Goal: Task Accomplishment & Management: Complete application form

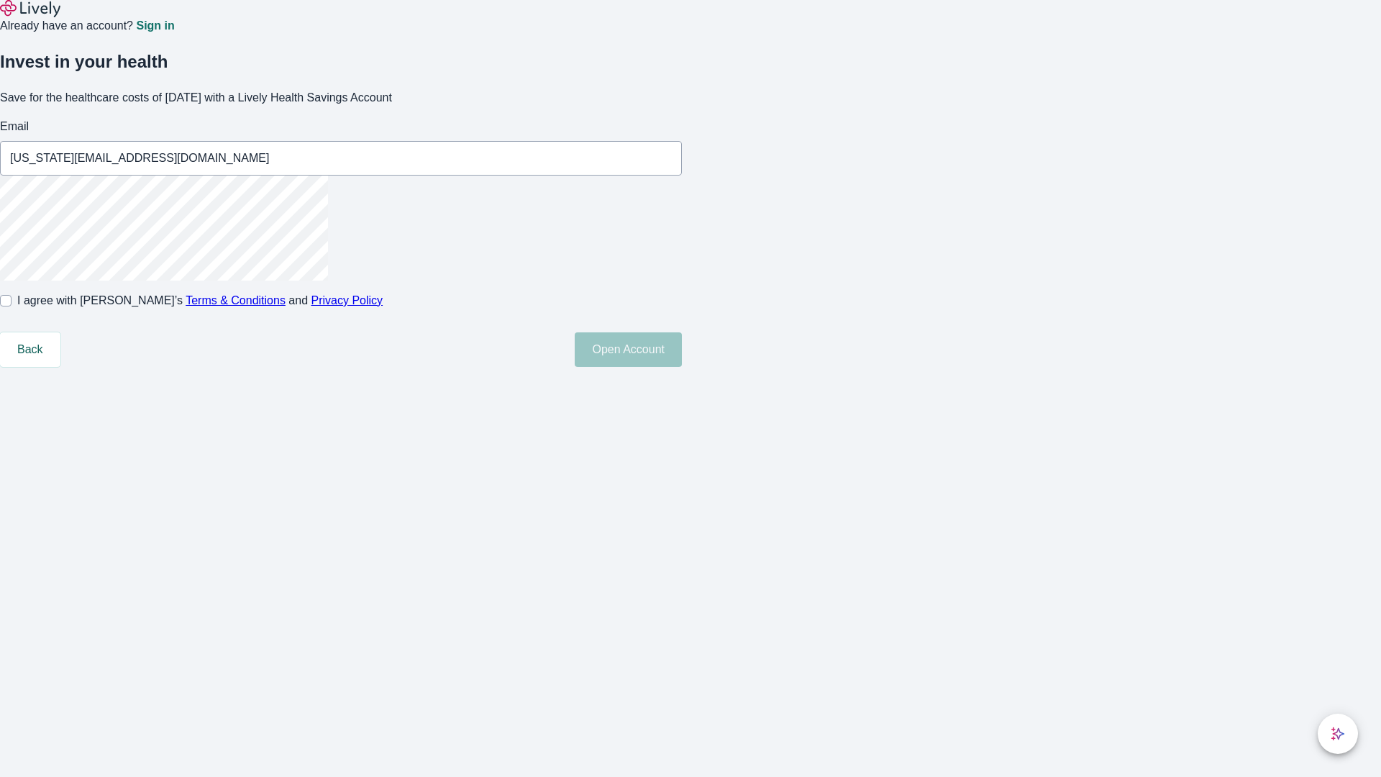
click at [12, 306] on input "I agree with Lively’s Terms & Conditions and Privacy Policy" at bounding box center [6, 301] width 12 height 12
checkbox input "true"
click at [682, 367] on button "Open Account" at bounding box center [628, 349] width 107 height 35
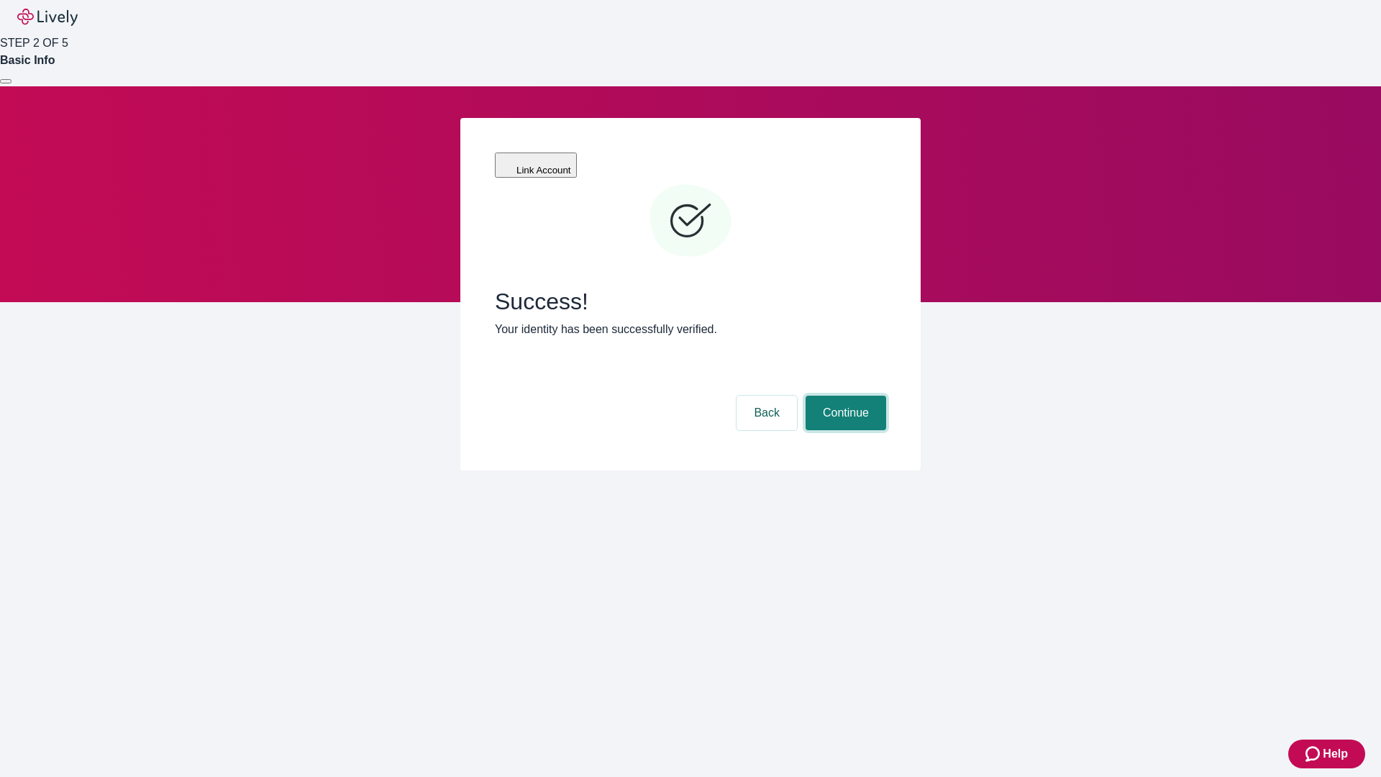
click at [844, 396] on button "Continue" at bounding box center [846, 413] width 81 height 35
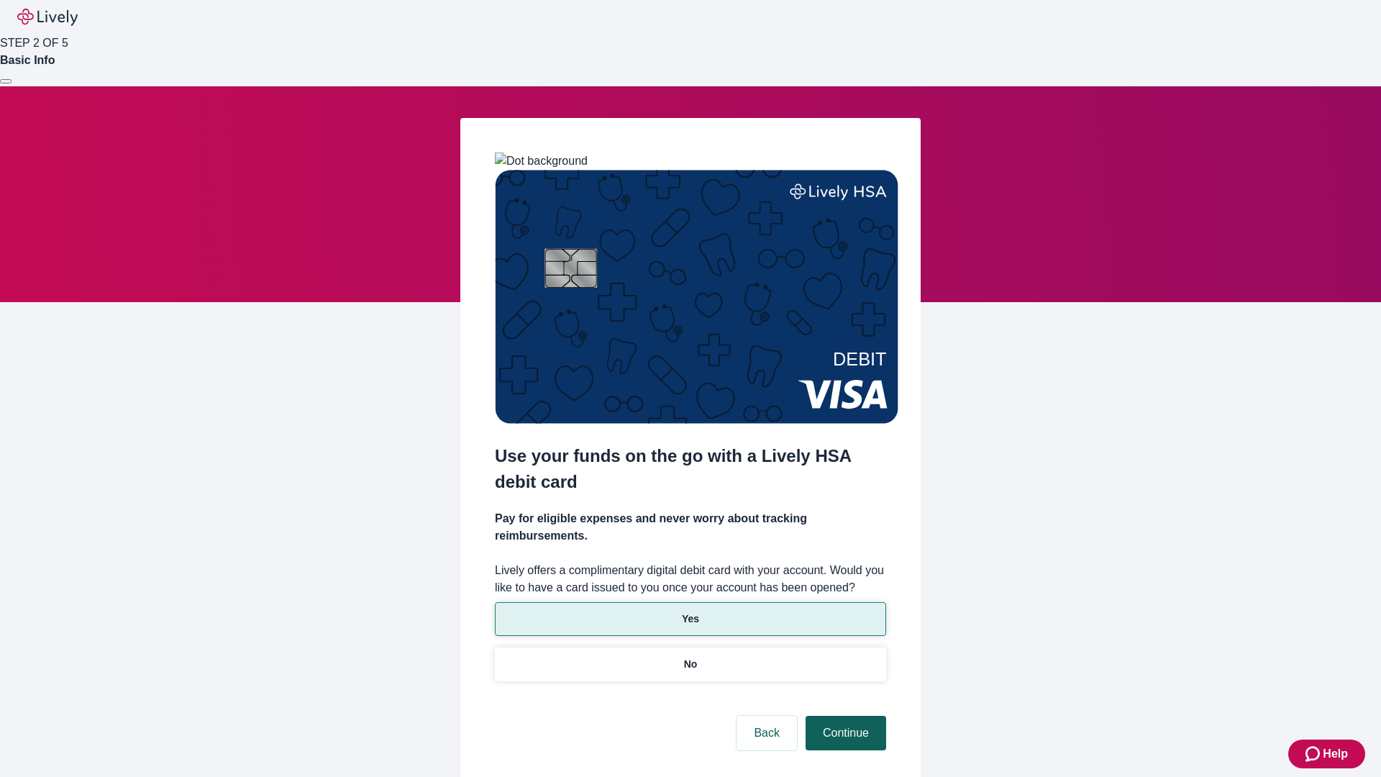
click at [690, 611] on p "Yes" at bounding box center [690, 618] width 17 height 15
click at [844, 716] on button "Continue" at bounding box center [846, 733] width 81 height 35
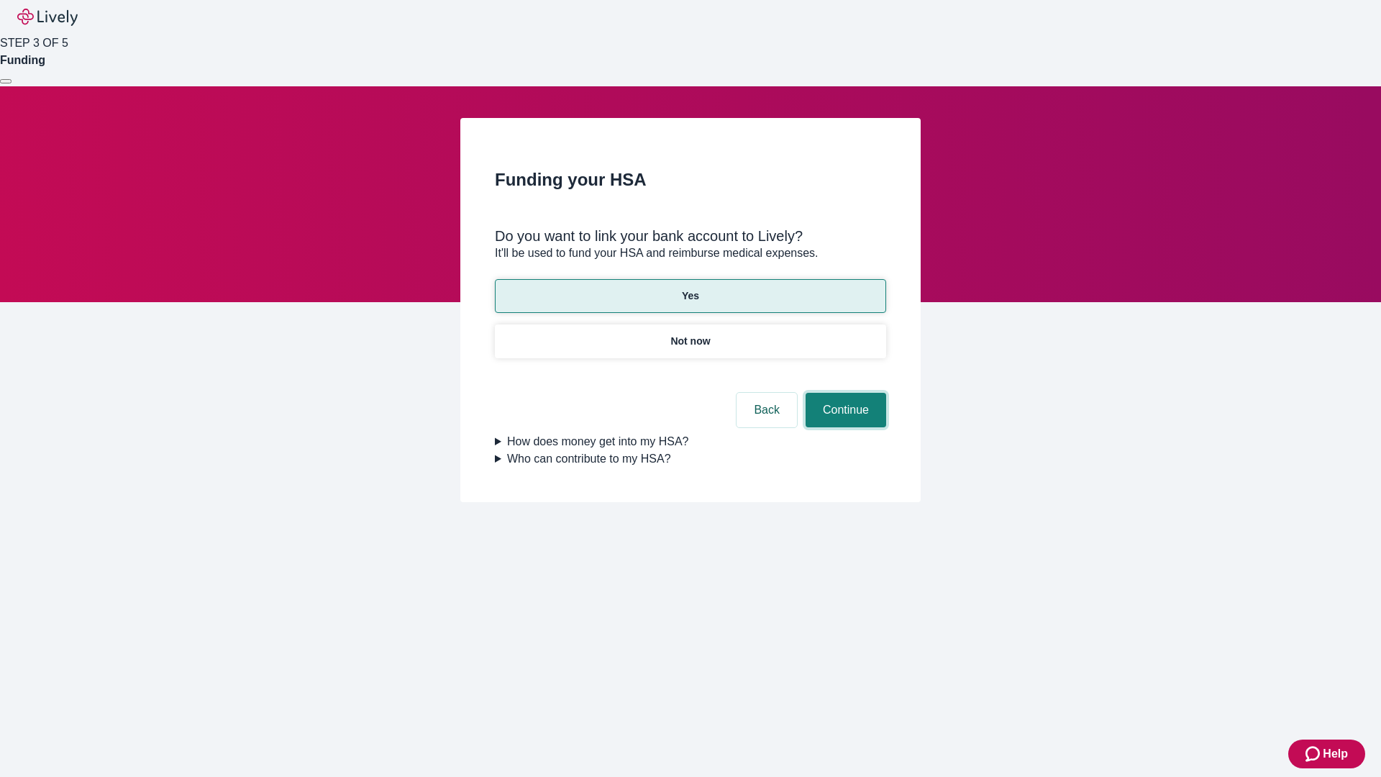
click at [844, 393] on button "Continue" at bounding box center [846, 410] width 81 height 35
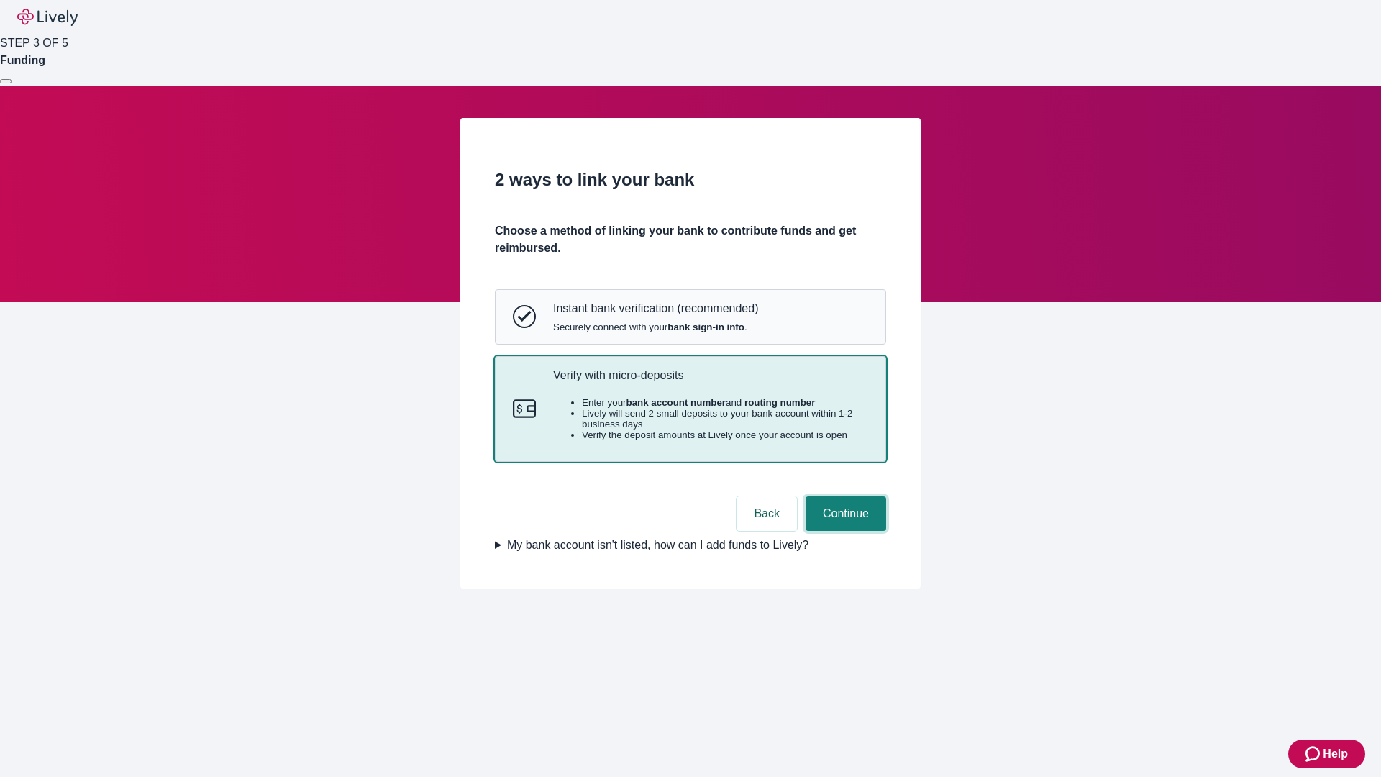
click at [844, 531] on button "Continue" at bounding box center [846, 513] width 81 height 35
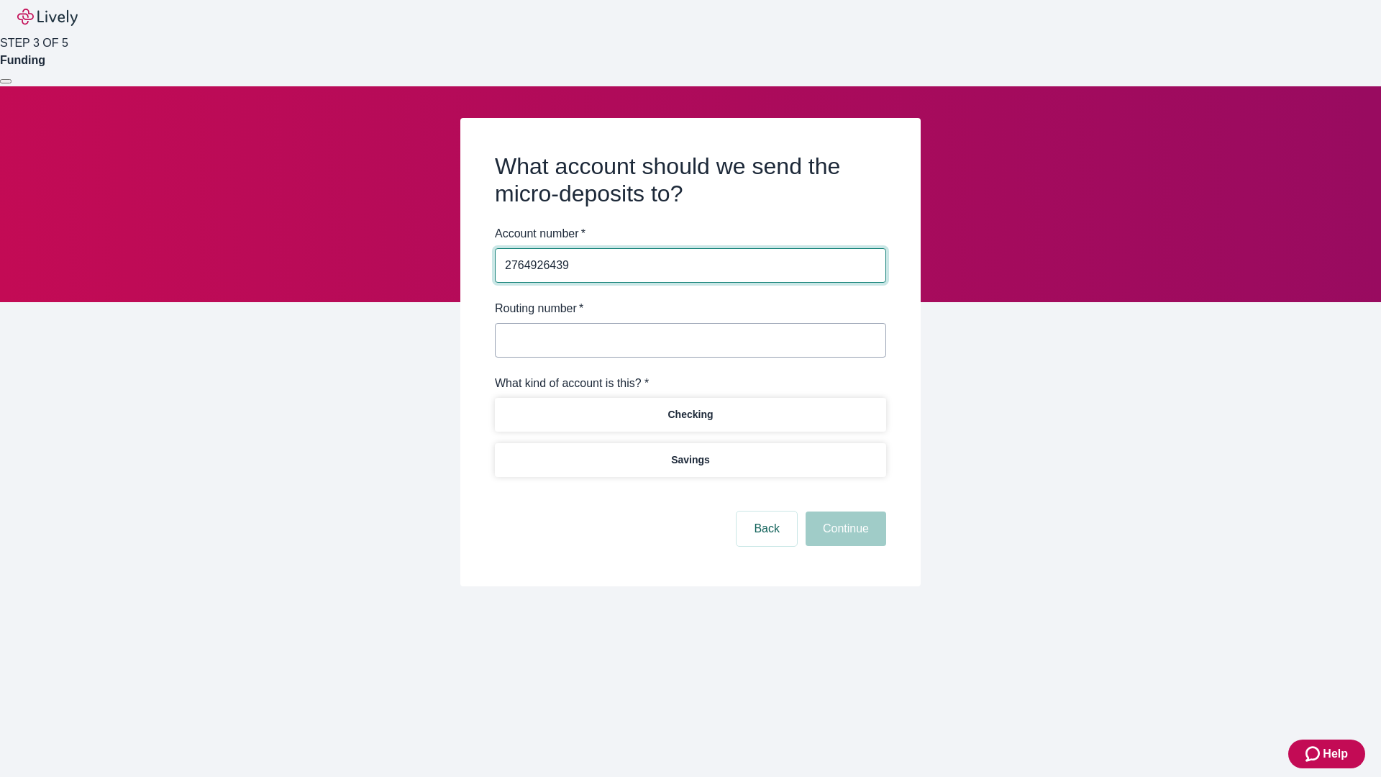
type input "2764926439"
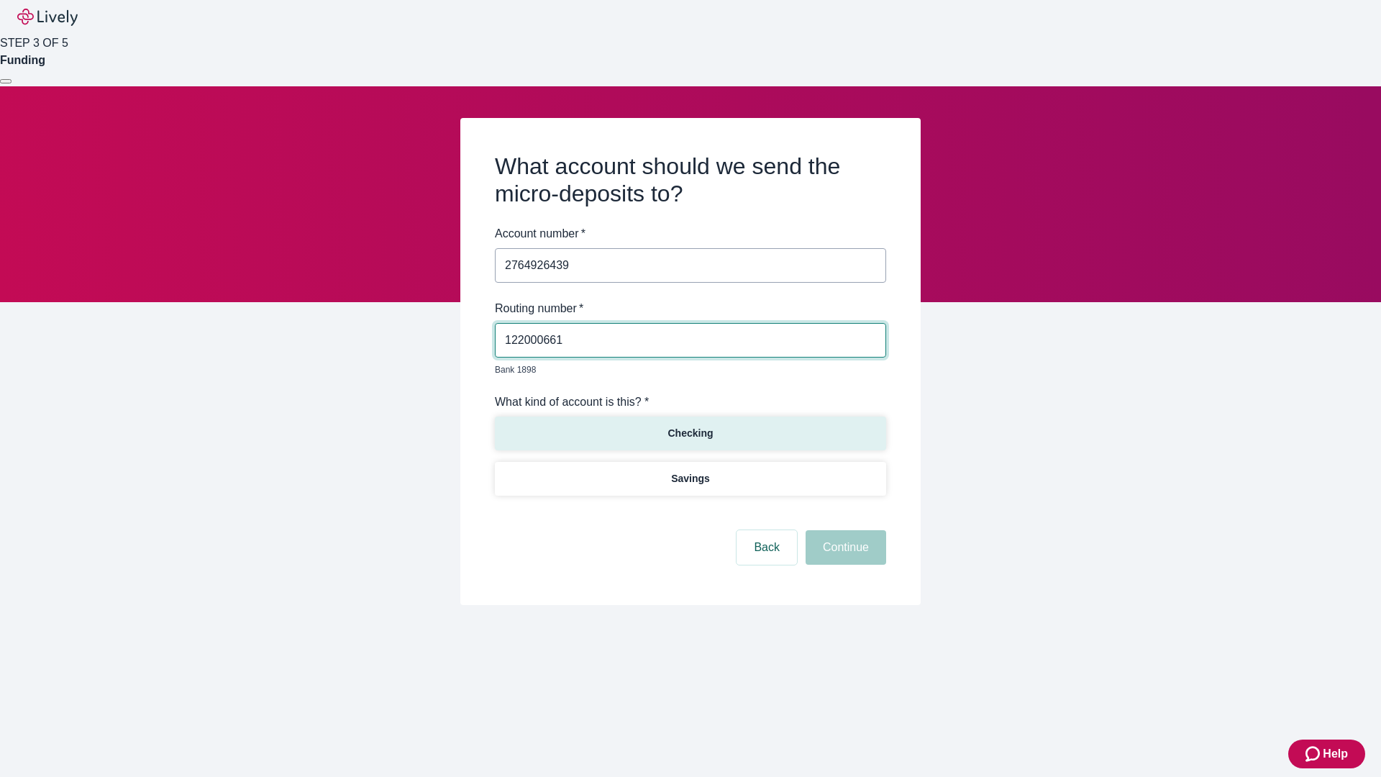
type input "122000661"
click at [690, 426] on p "Checking" at bounding box center [689, 433] width 45 height 15
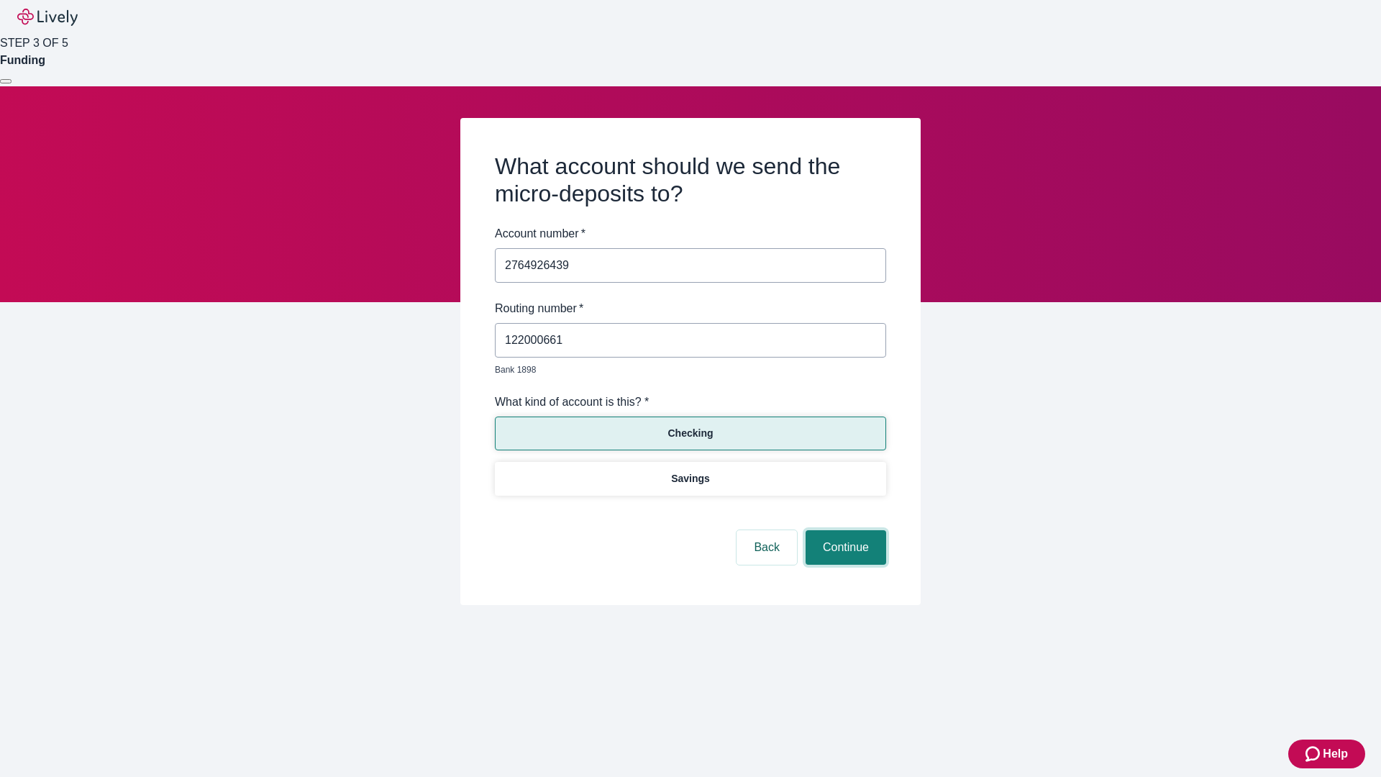
click at [844, 531] on button "Continue" at bounding box center [846, 547] width 81 height 35
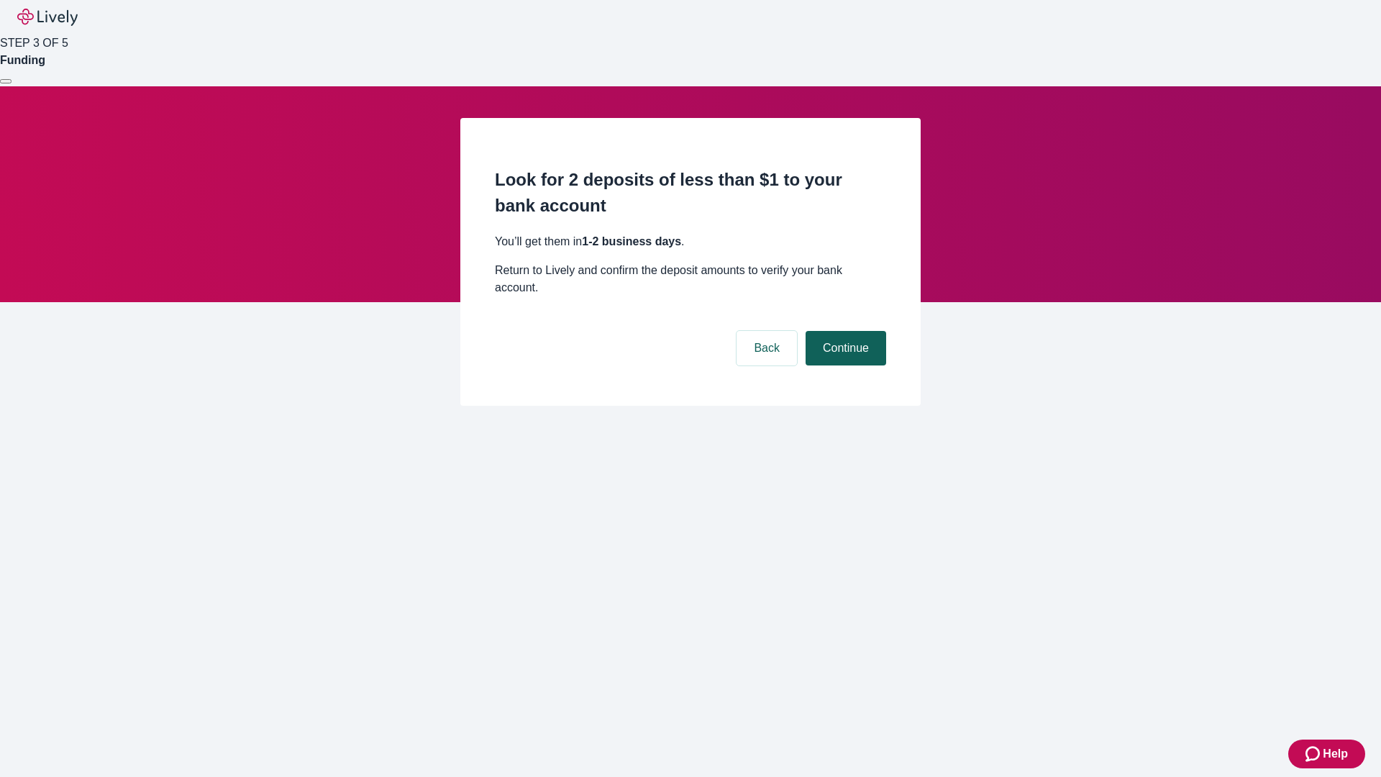
click at [844, 331] on button "Continue" at bounding box center [846, 348] width 81 height 35
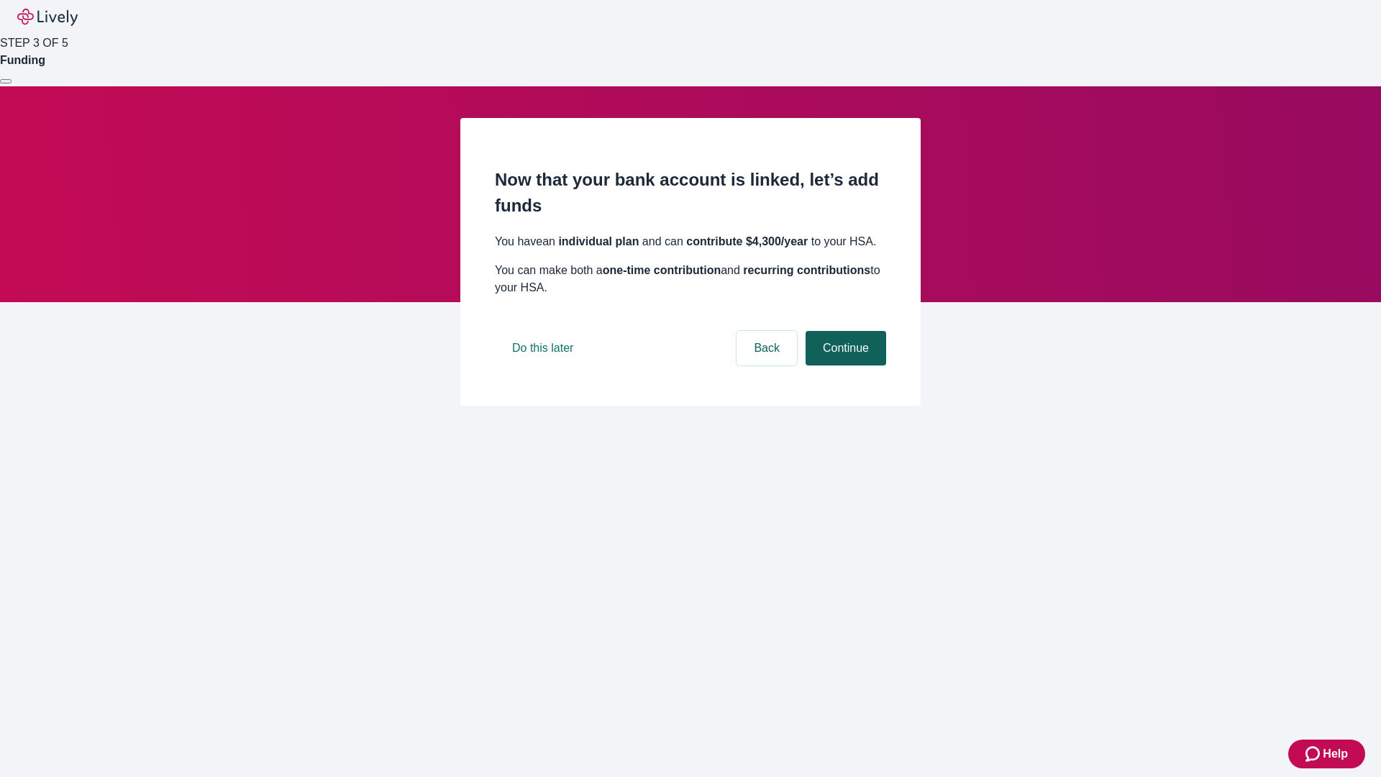
click at [844, 365] on button "Continue" at bounding box center [846, 348] width 81 height 35
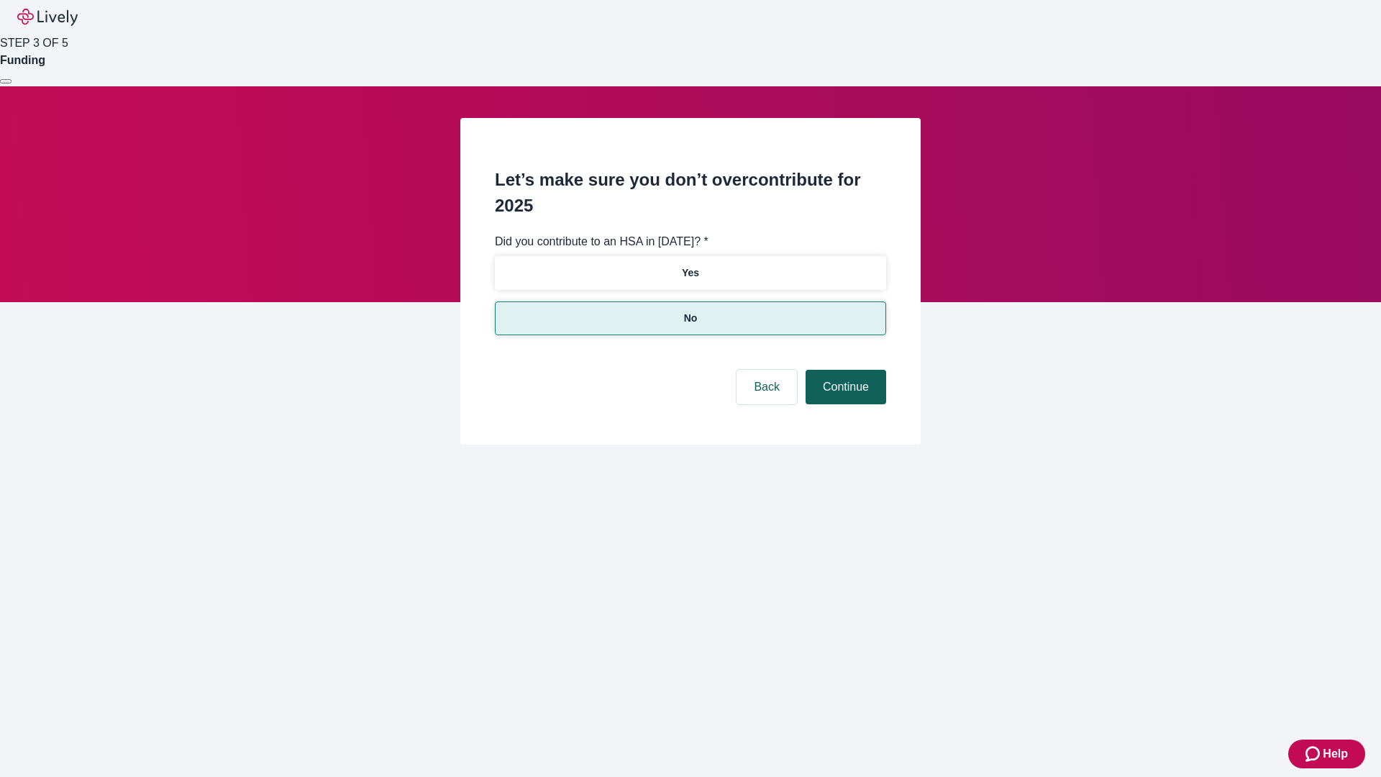
click at [844, 370] on button "Continue" at bounding box center [846, 387] width 81 height 35
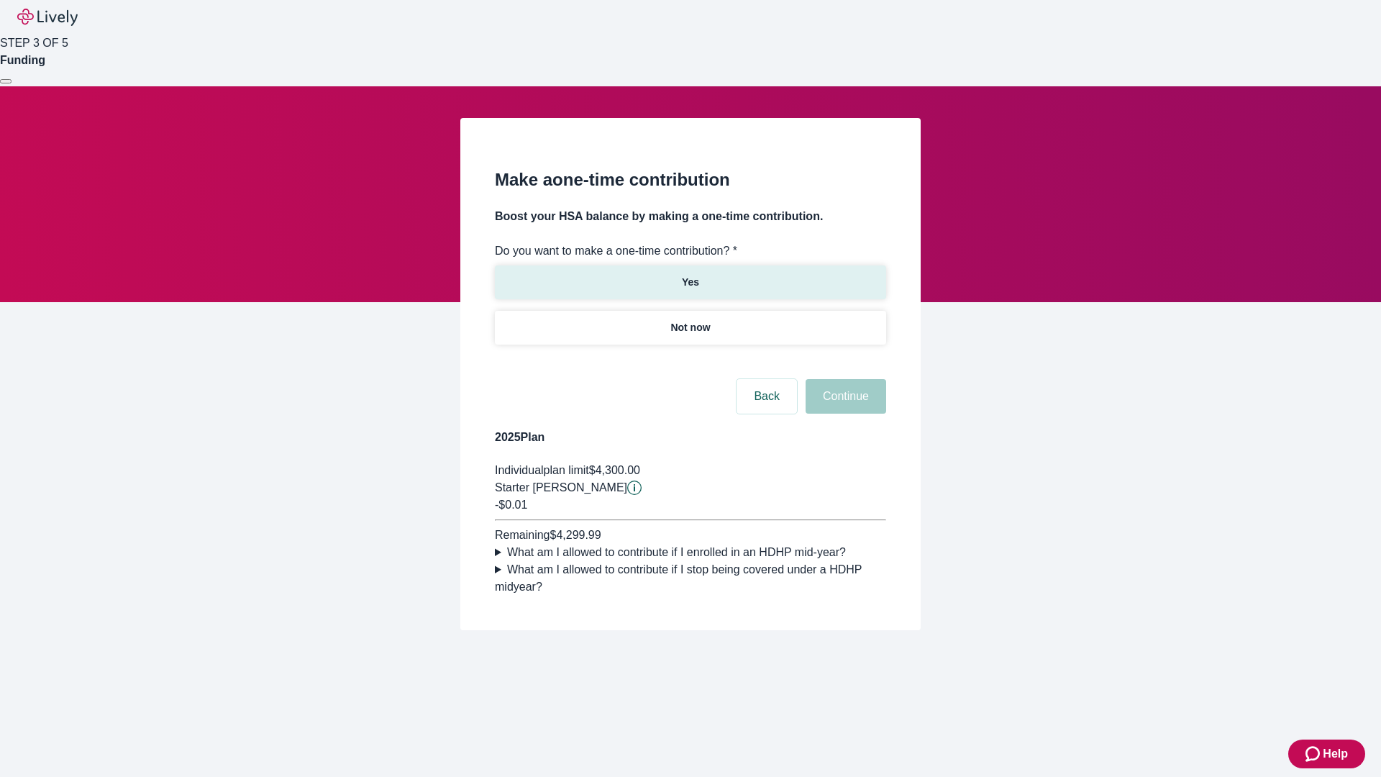
click at [690, 275] on p "Yes" at bounding box center [690, 282] width 17 height 15
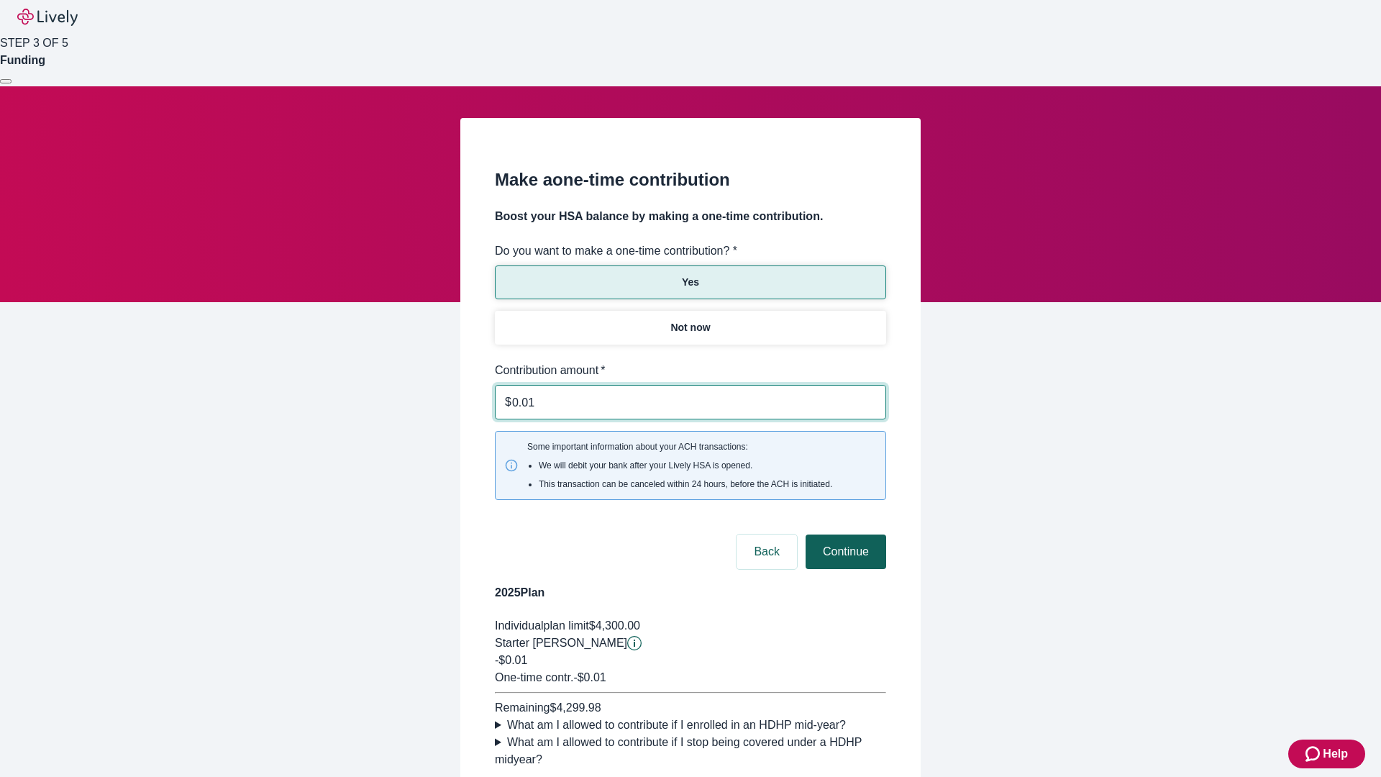
type input "0.01"
click at [844, 534] on button "Continue" at bounding box center [846, 551] width 81 height 35
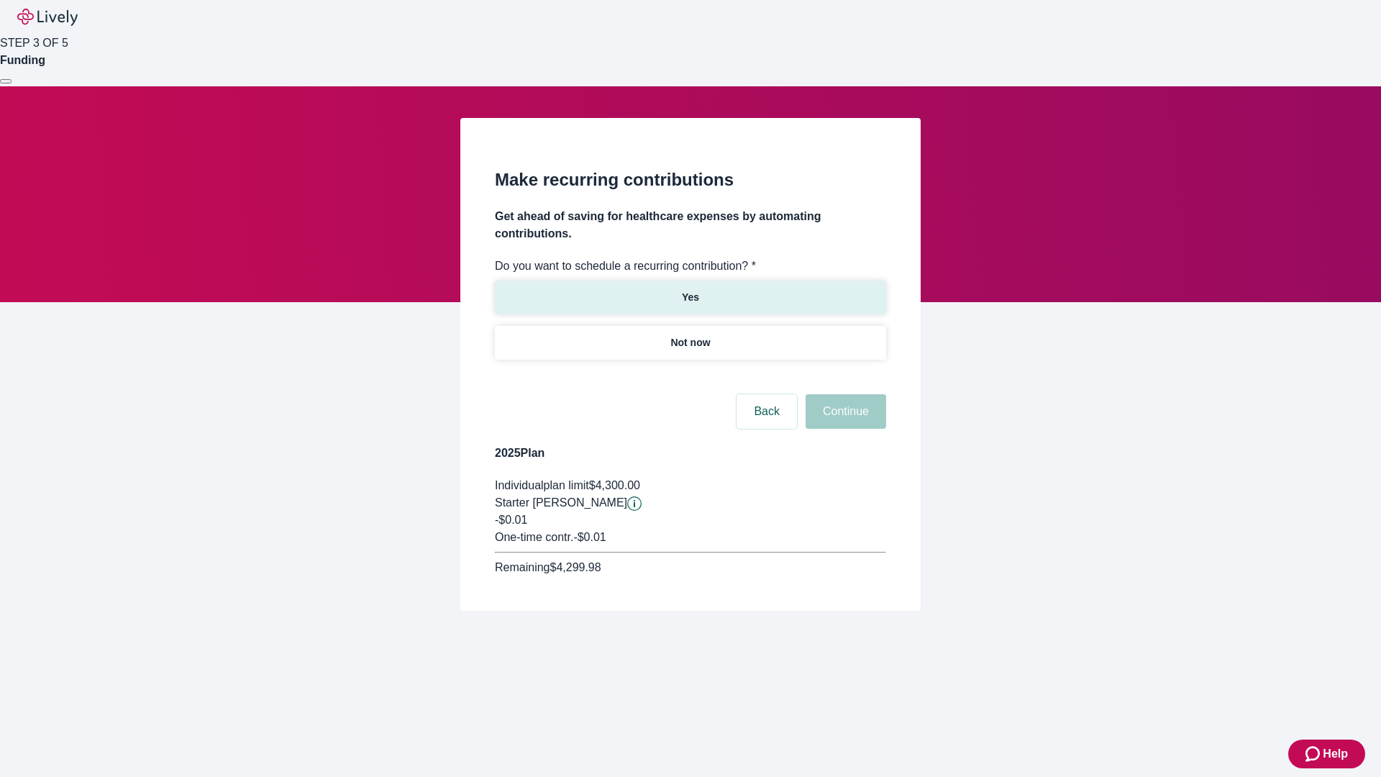
click at [690, 290] on p "Yes" at bounding box center [690, 297] width 17 height 15
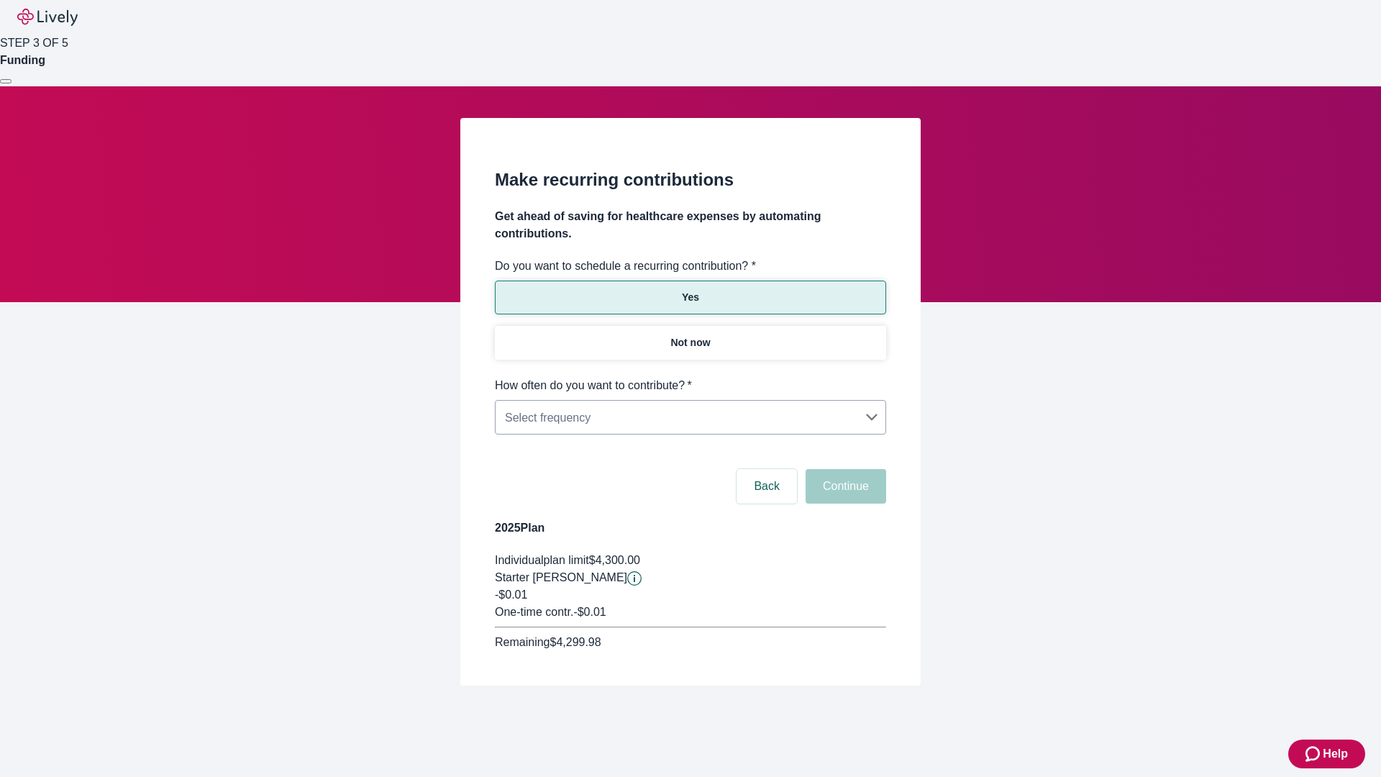
click at [690, 377] on body "Help STEP 3 OF 5 Funding Make recurring contributions Get ahead of saving for h…" at bounding box center [690, 377] width 1381 height 755
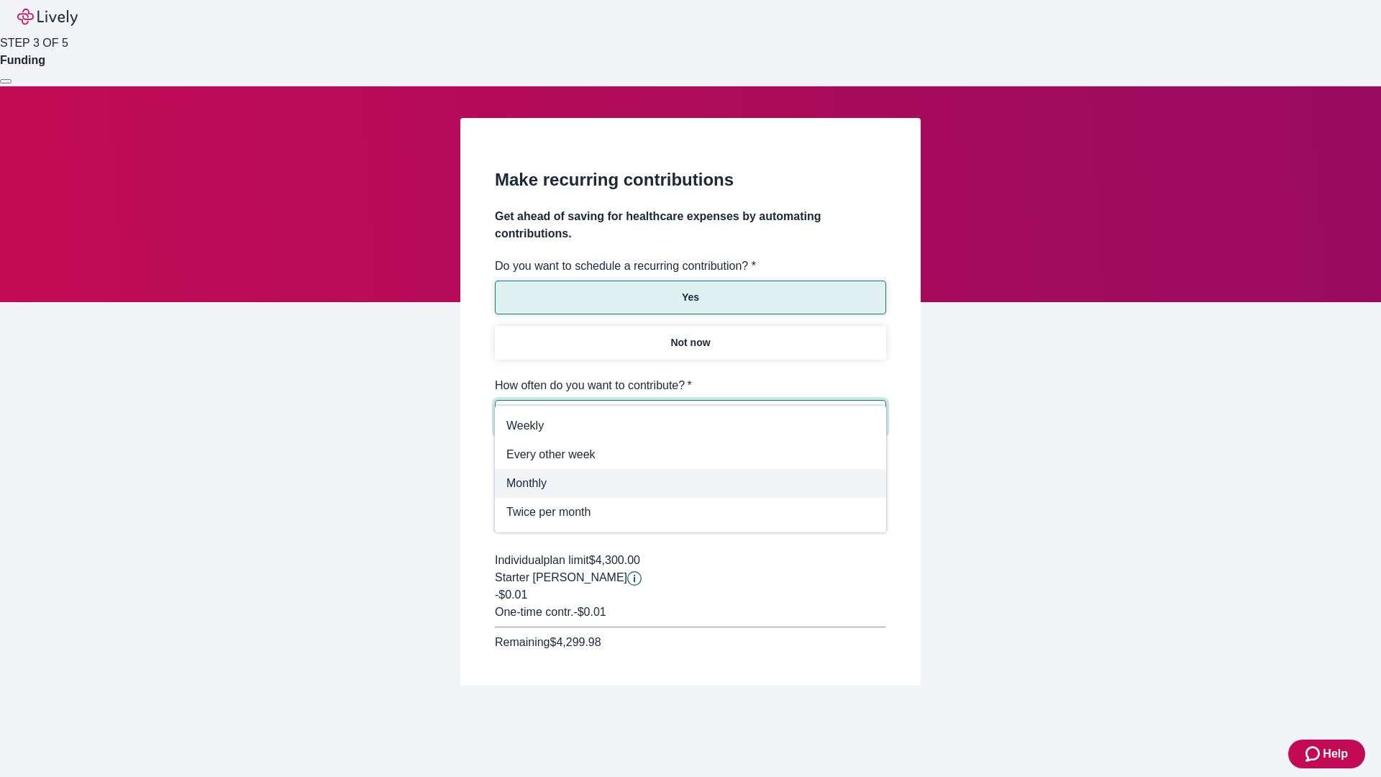
click at [690, 483] on span "Monthly" at bounding box center [690, 483] width 368 height 17
type input "Monthly"
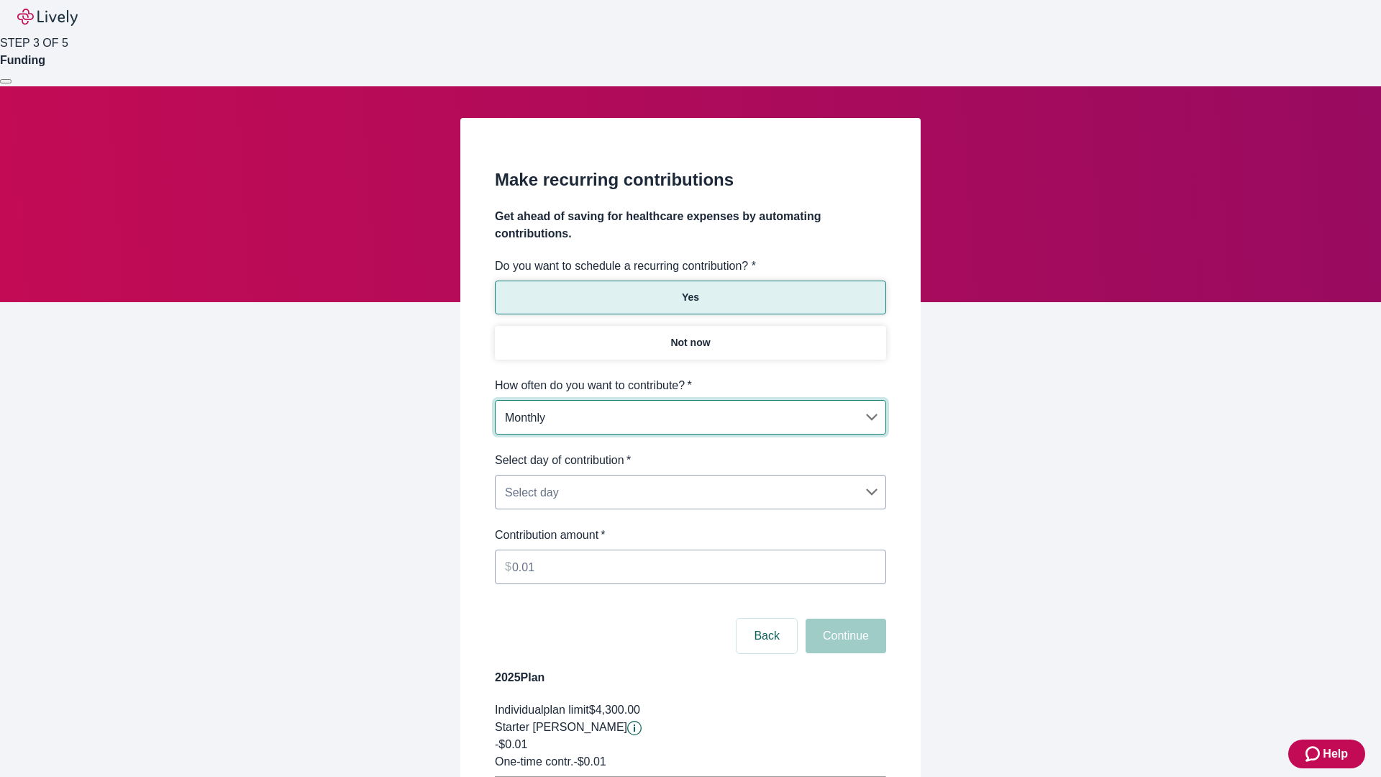
click at [690, 452] on body "Help STEP 3 OF 5 Funding Make recurring contributions Get ahead of saving for h…" at bounding box center [690, 452] width 1381 height 904
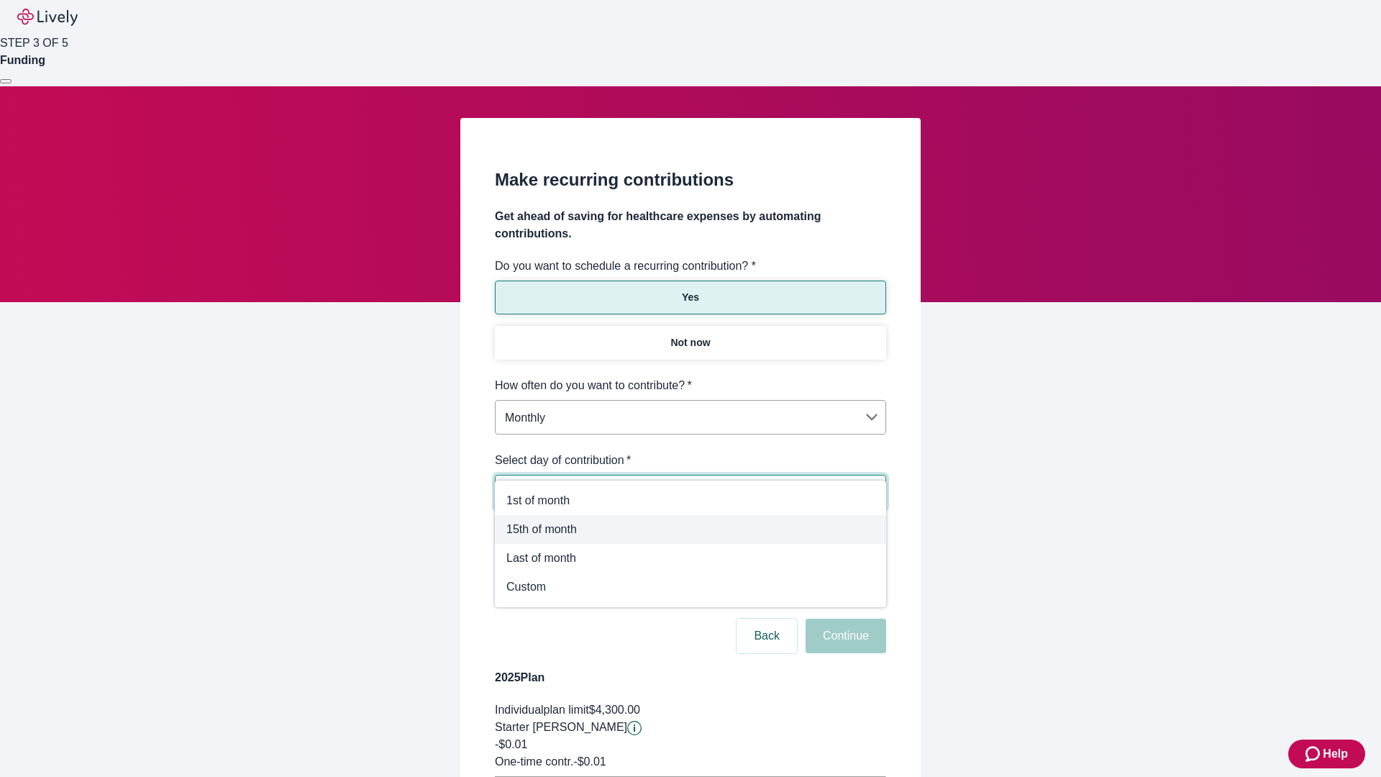
click at [690, 529] on span "15th of month" at bounding box center [690, 529] width 368 height 17
type input "Monthly15th"
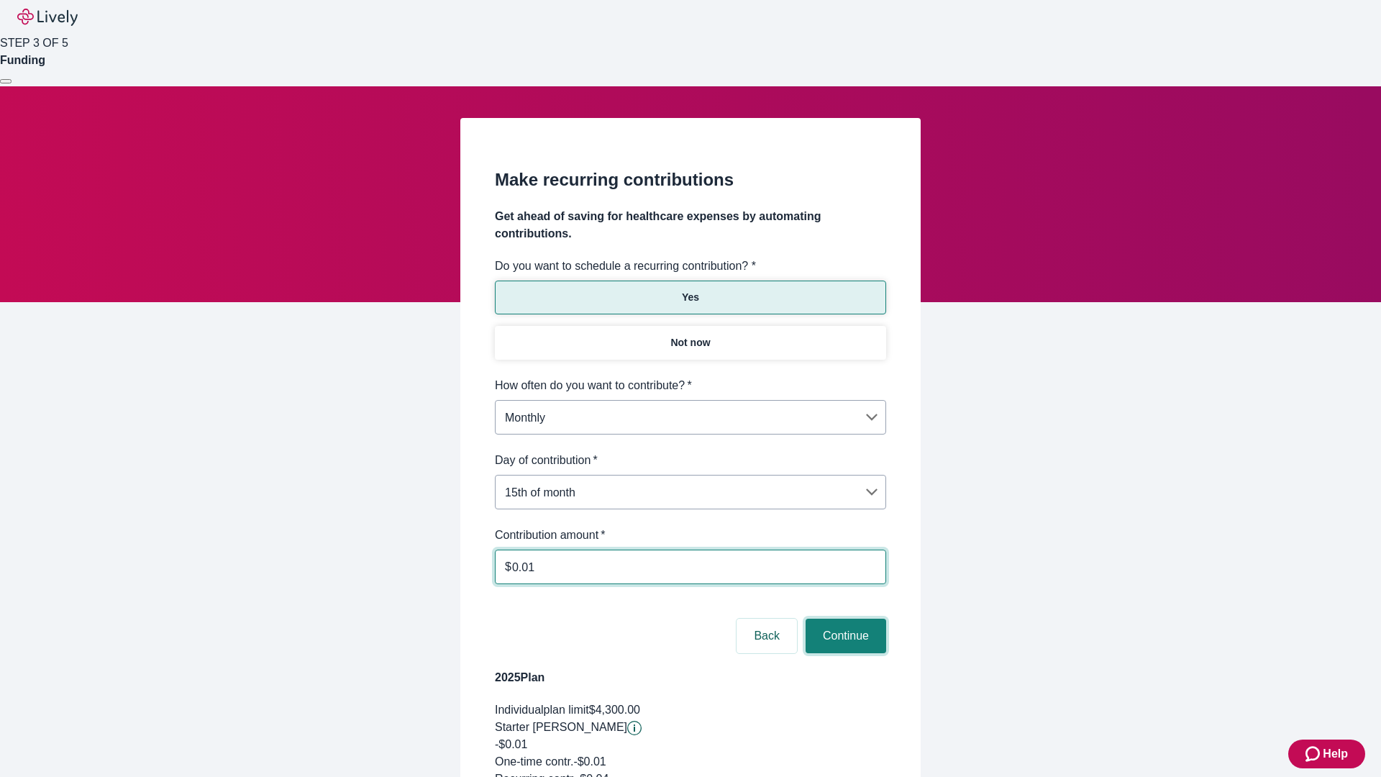
click at [844, 619] on button "Continue" at bounding box center [846, 636] width 81 height 35
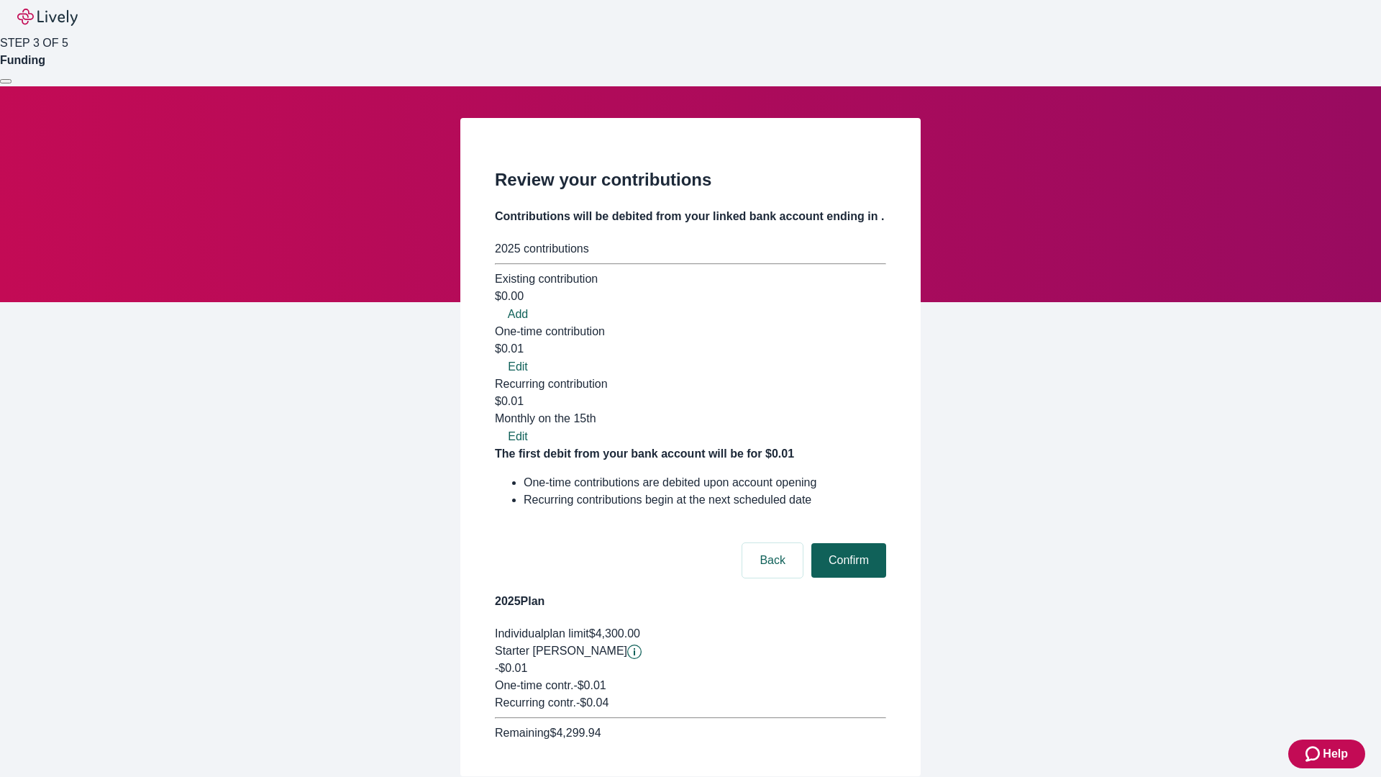
click at [847, 543] on button "Confirm" at bounding box center [848, 560] width 75 height 35
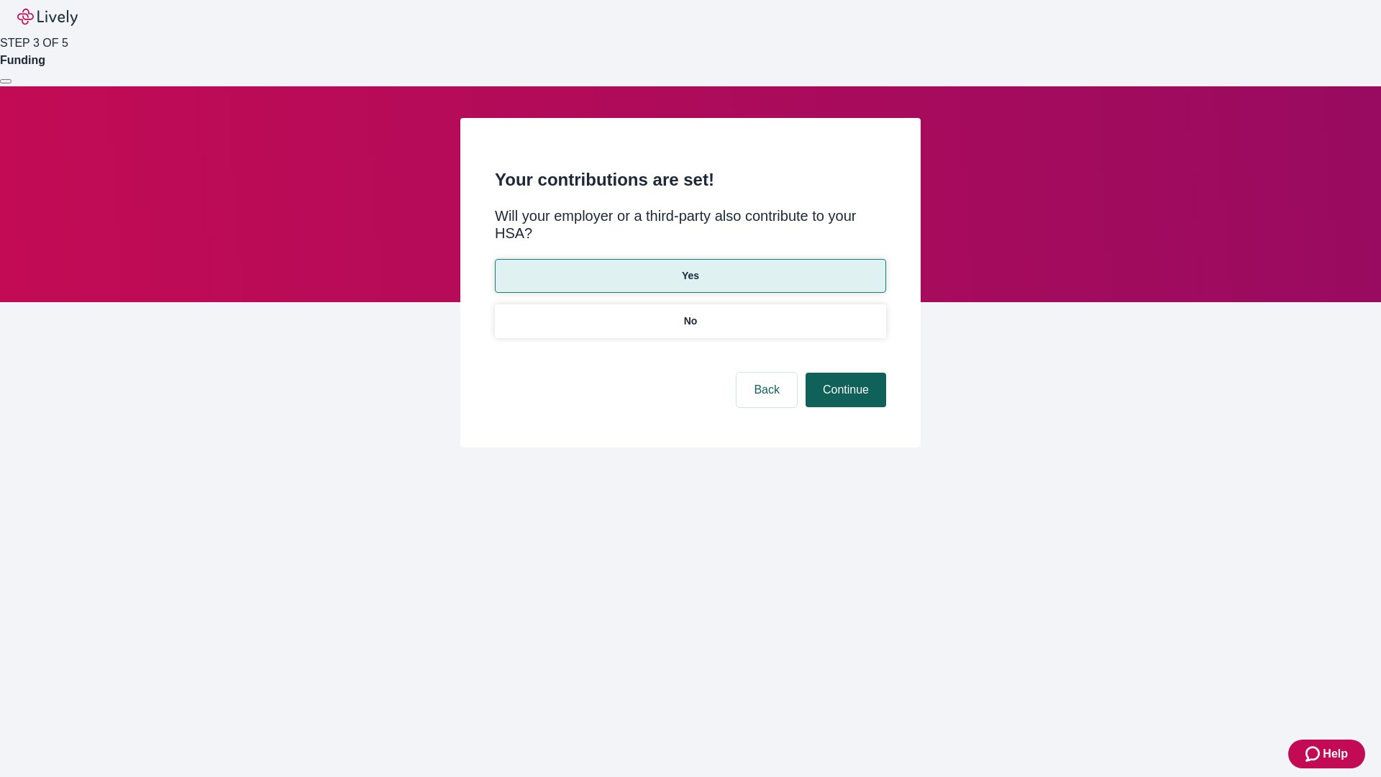
click at [844, 373] on button "Continue" at bounding box center [846, 390] width 81 height 35
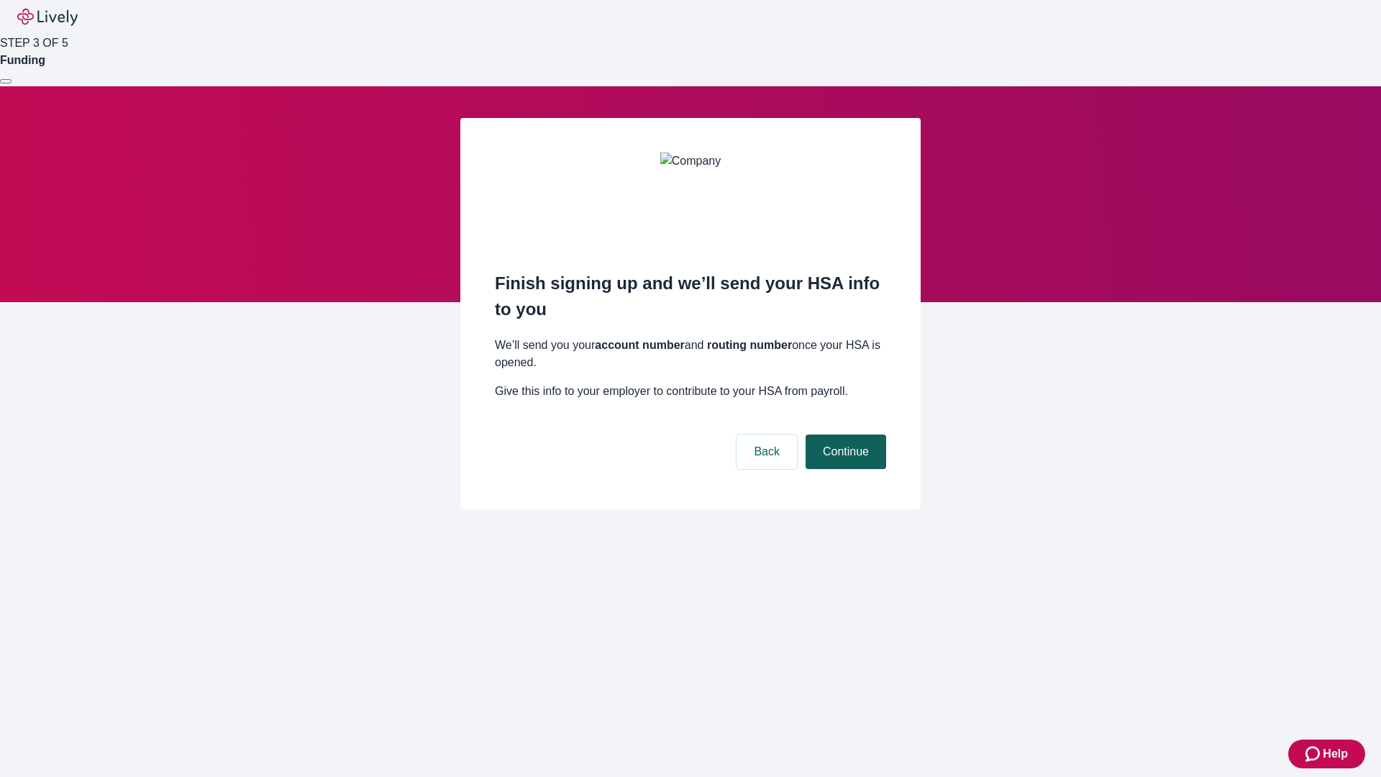
click at [844, 434] on button "Continue" at bounding box center [846, 451] width 81 height 35
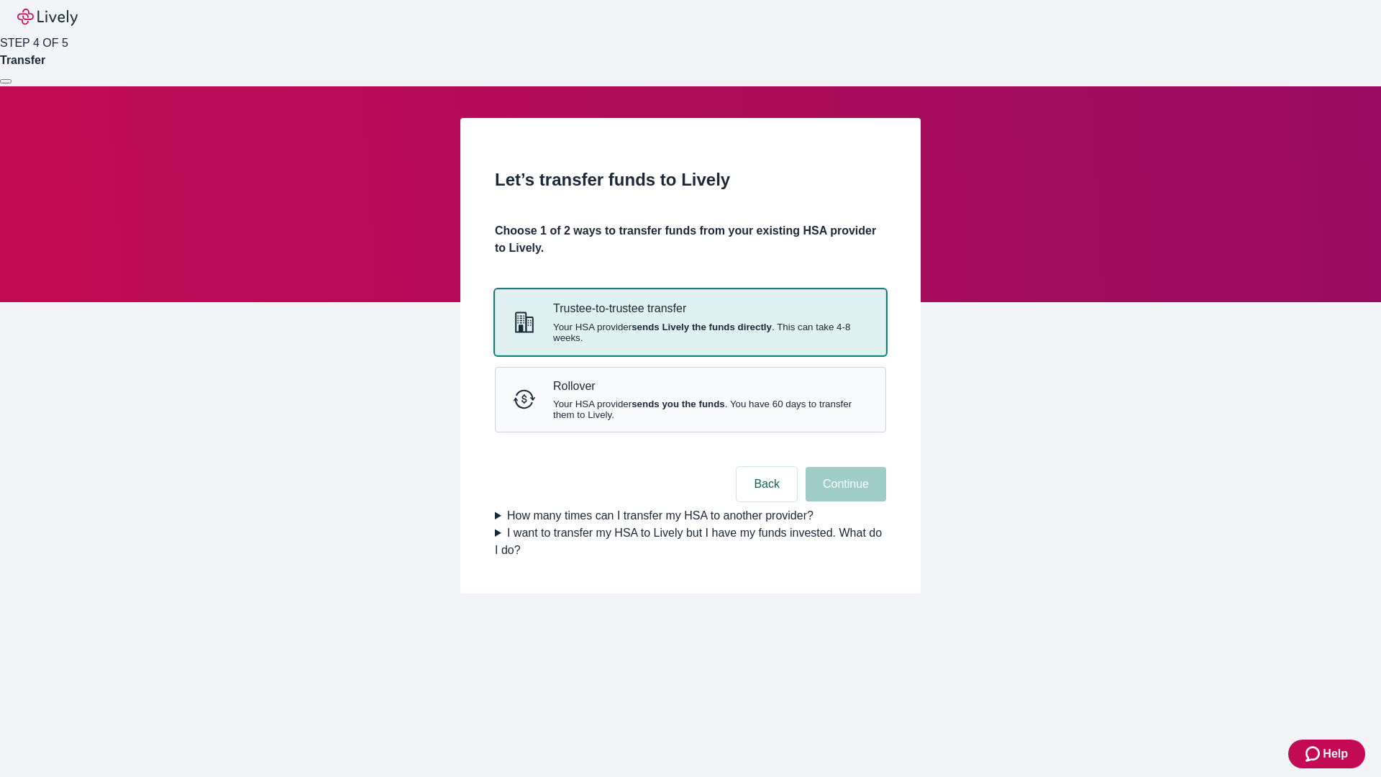
click at [690, 332] on strong "sends Lively the funds directly" at bounding box center [702, 327] width 140 height 11
click at [844, 501] on button "Continue" at bounding box center [846, 484] width 81 height 35
